Goal: Find specific page/section: Find specific page/section

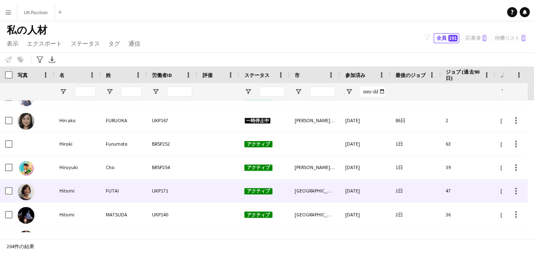
scroll to position [1088, 0]
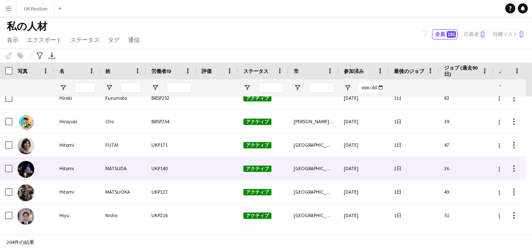
click at [87, 165] on div "Hitomi" at bounding box center [77, 168] width 46 height 23
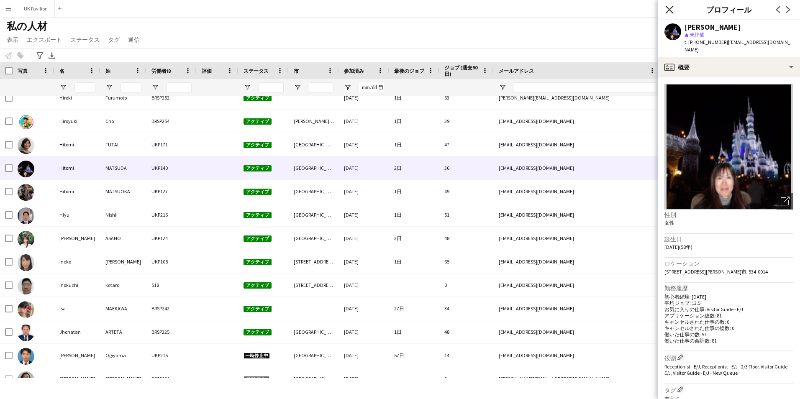
click at [532, 11] on icon at bounding box center [670, 9] width 8 height 8
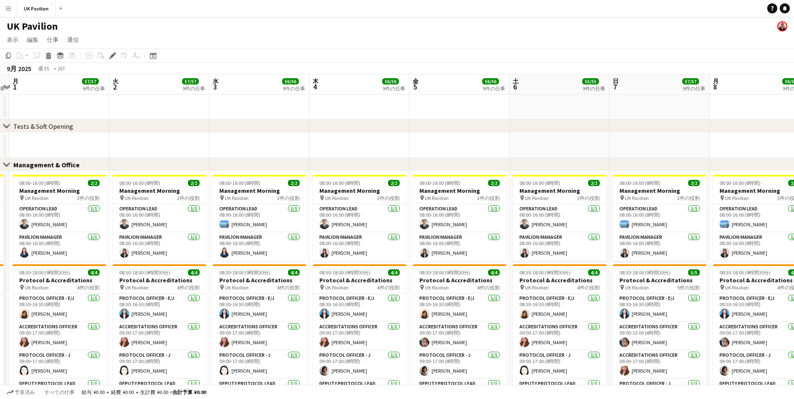
drag, startPoint x: 333, startPoint y: 90, endPoint x: 527, endPoint y: 89, distance: 193.8
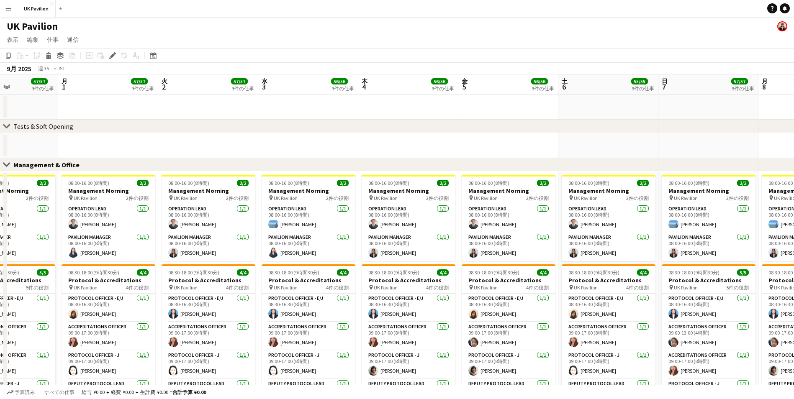
drag, startPoint x: 301, startPoint y: 86, endPoint x: 488, endPoint y: 84, distance: 187.1
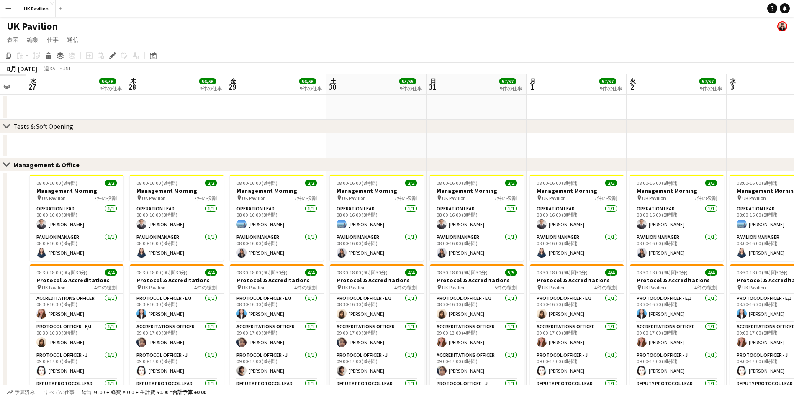
drag, startPoint x: 220, startPoint y: 80, endPoint x: 486, endPoint y: 77, distance: 265.8
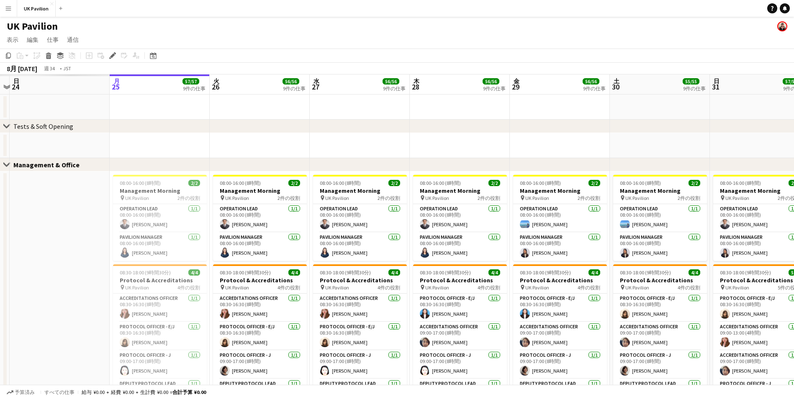
drag, startPoint x: 131, startPoint y: 85, endPoint x: 417, endPoint y: 85, distance: 285.5
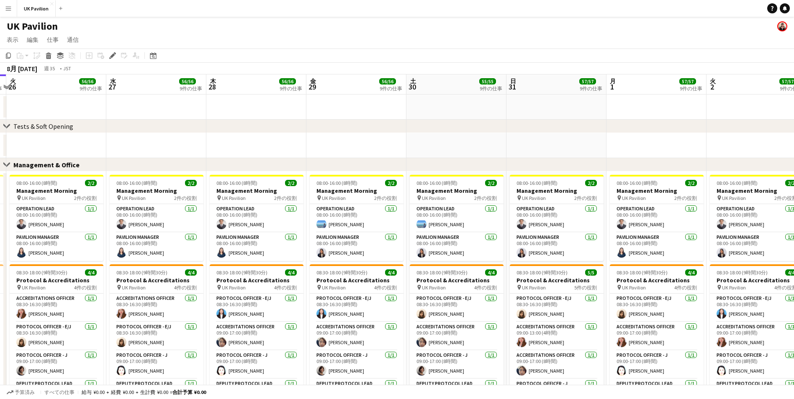
drag, startPoint x: 534, startPoint y: 87, endPoint x: 228, endPoint y: 94, distance: 306.5
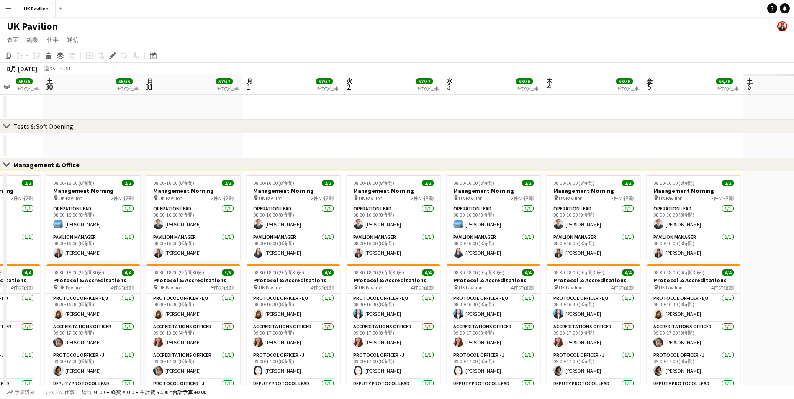
drag, startPoint x: 458, startPoint y: 84, endPoint x: 280, endPoint y: 89, distance: 177.6
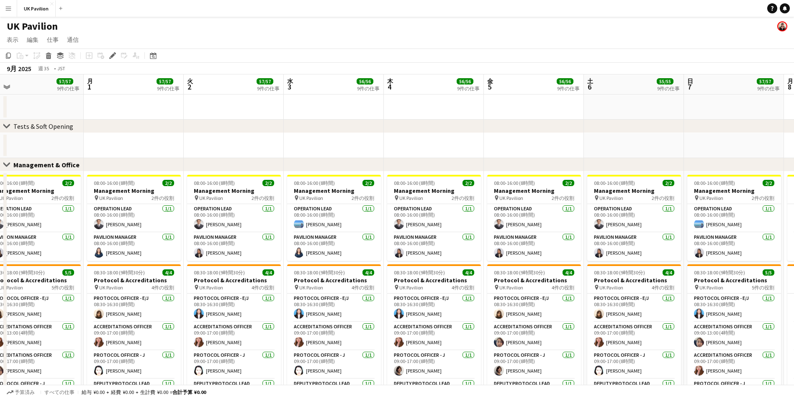
scroll to position [0, 314]
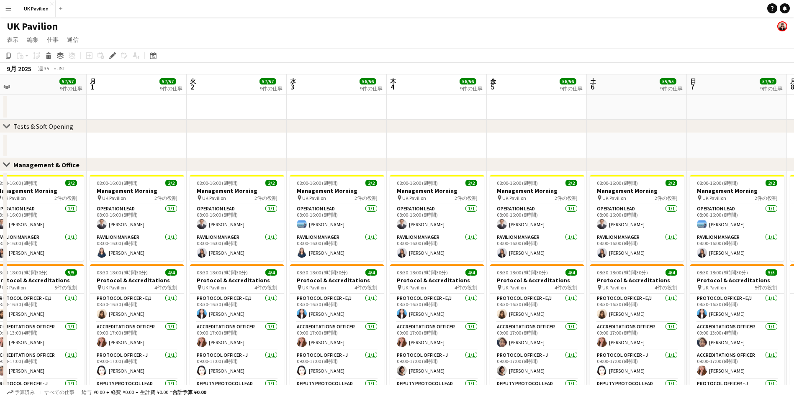
drag, startPoint x: 631, startPoint y: 87, endPoint x: 519, endPoint y: 92, distance: 111.4
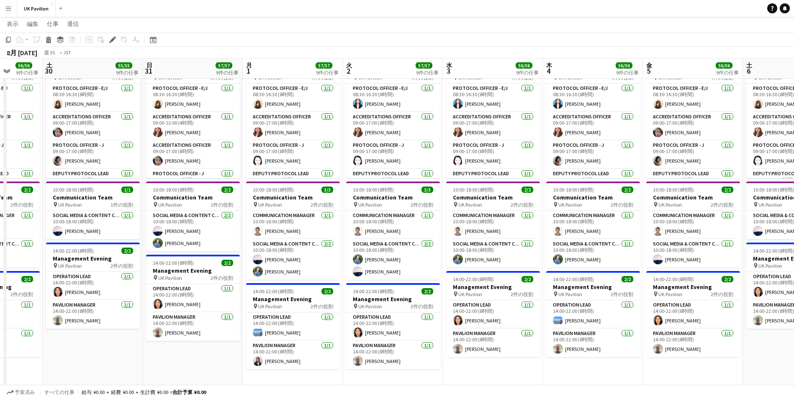
scroll to position [0, 226]
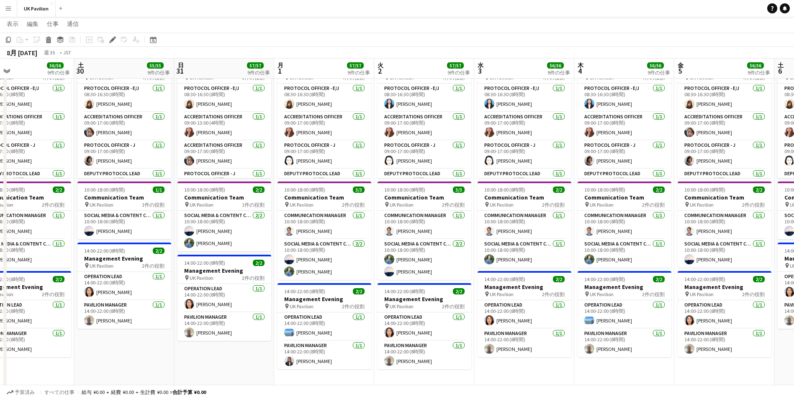
drag, startPoint x: 483, startPoint y: 71, endPoint x: 630, endPoint y: 75, distance: 147.0
click at [630, 75] on app-calendar-viewport "水 27 56/56 9件の仕事 木 28 56/56 9件の仕事 金 29 56/56 9件の仕事 土 30 55/55 9件の仕事 日 31 57/57 …" at bounding box center [397, 376] width 794 height 1106
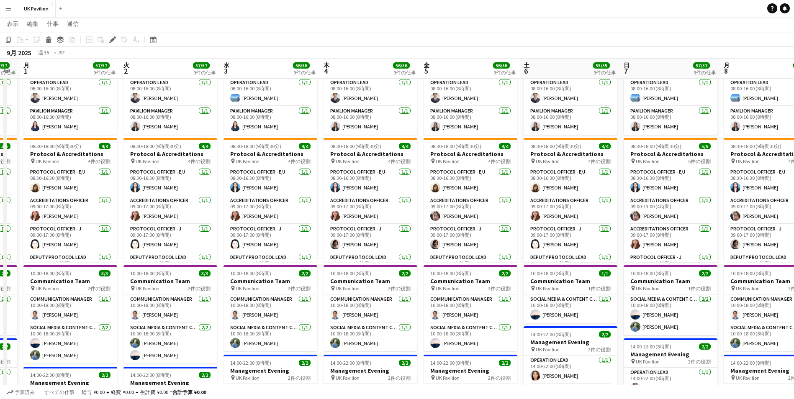
scroll to position [0, 280]
drag, startPoint x: 426, startPoint y: 71, endPoint x: 171, endPoint y: 75, distance: 254.5
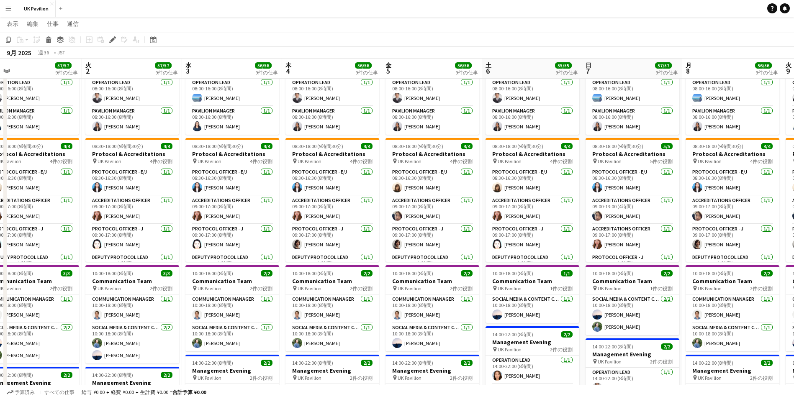
scroll to position [0, 241]
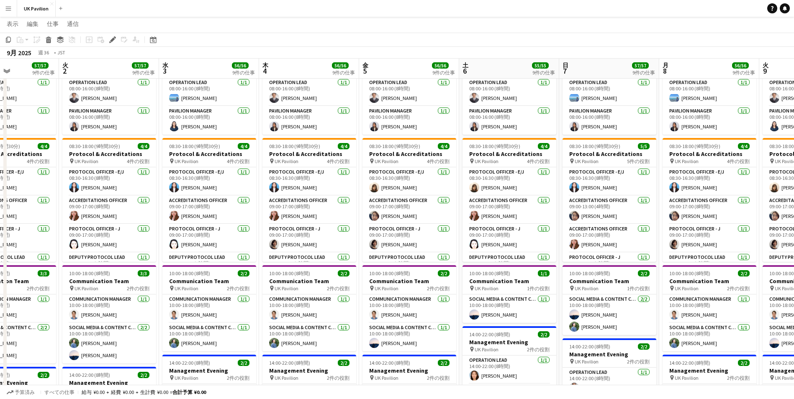
drag, startPoint x: 527, startPoint y: 71, endPoint x: 485, endPoint y: 71, distance: 41.4
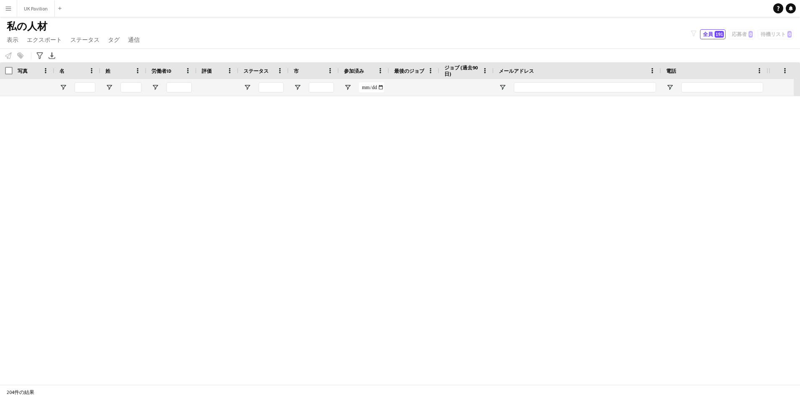
scroll to position [1088, 0]
